Goal: Task Accomplishment & Management: Complete application form

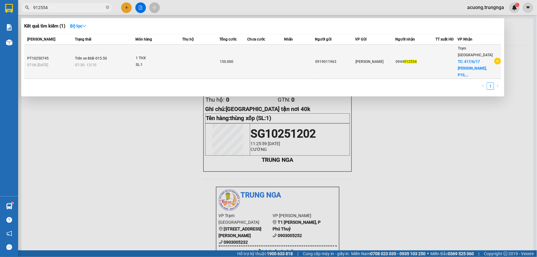
type input "912554"
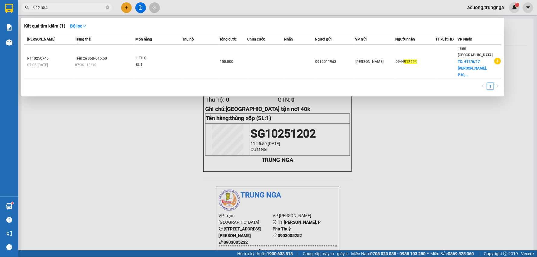
click at [472, 58] on div "Trạm [GEOGRAPHIC_DATA] TC: 417/6/17 [GEOGRAPHIC_DATA], P10,..." at bounding box center [477, 61] width 36 height 33
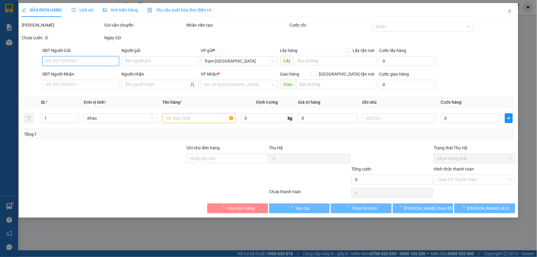
type input "0919011963"
type input "0944912554"
checkbox input "true"
type input "417/6/17 [GEOGRAPHIC_DATA], P10, Gò Vấp"
type input "150.000"
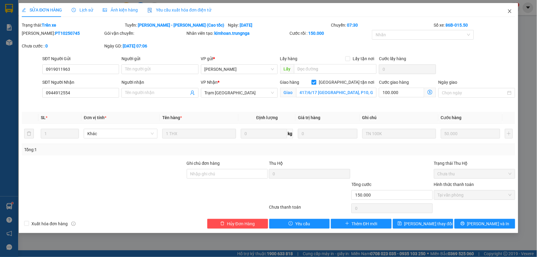
click at [509, 10] on icon "close" at bounding box center [510, 11] width 5 height 5
